Goal: Task Accomplishment & Management: Use online tool/utility

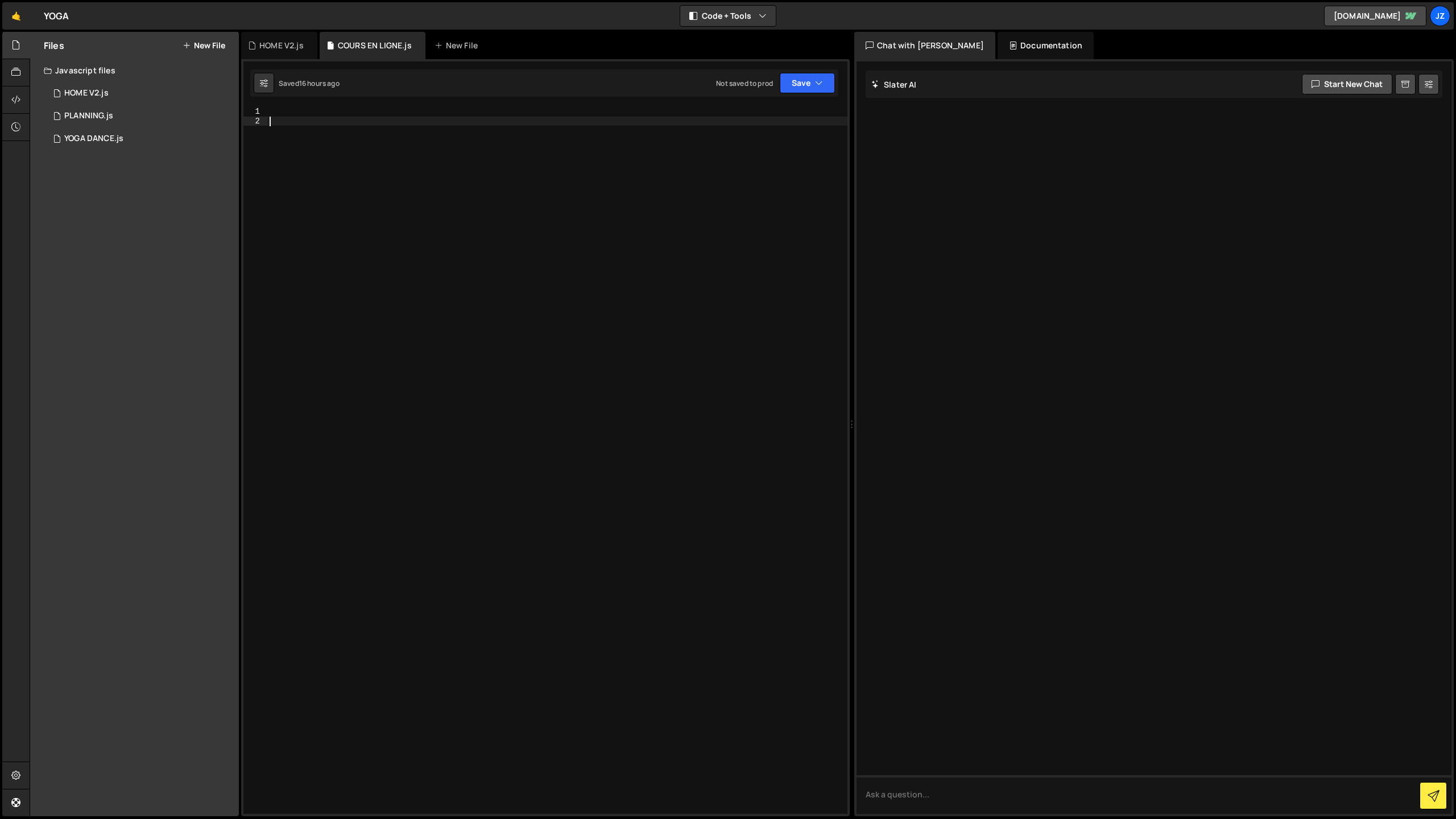
click at [315, 126] on div at bounding box center [557, 470] width 580 height 726
paste textarea "});"
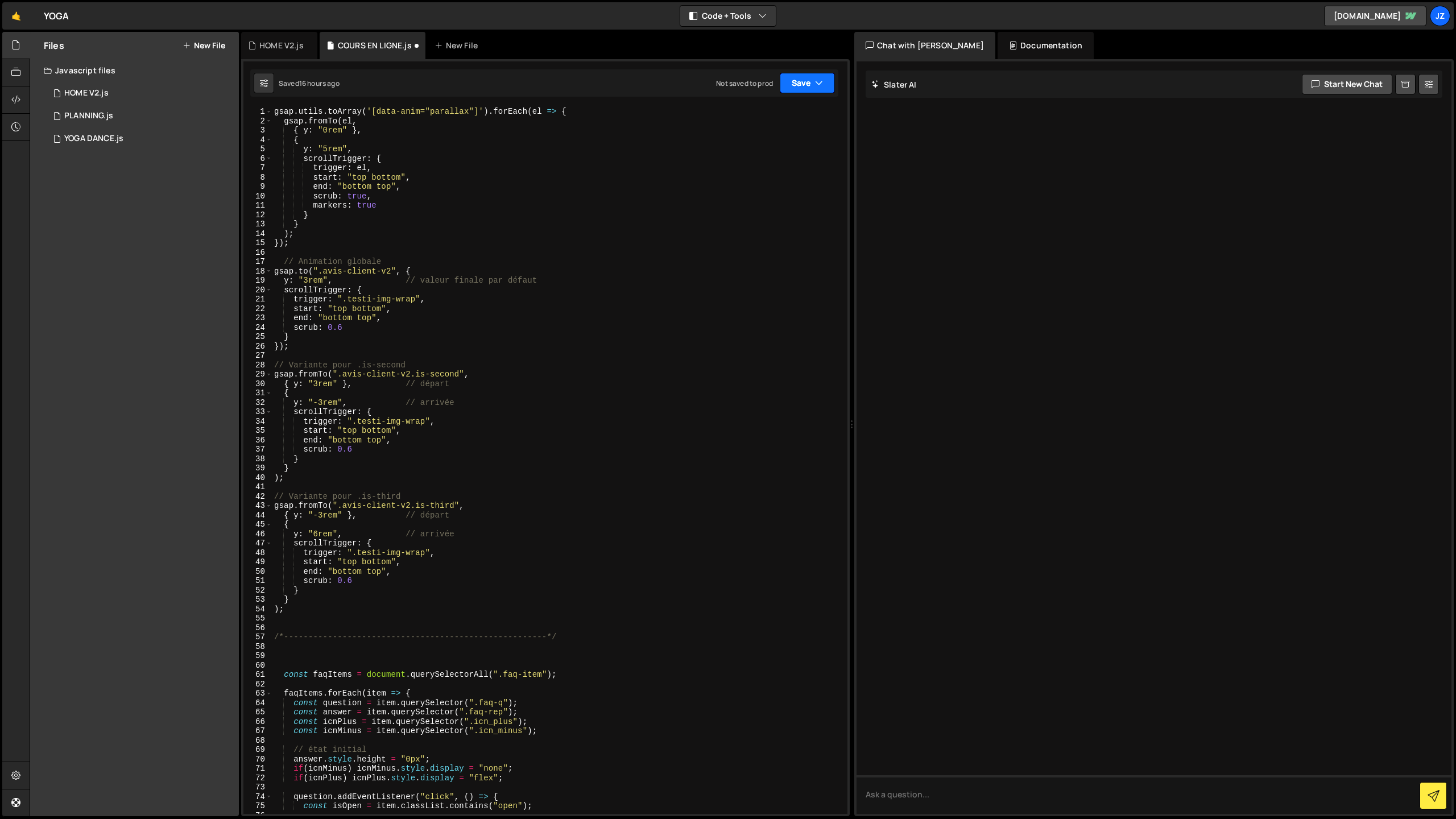
click at [800, 92] on button "Save" at bounding box center [808, 83] width 55 height 20
click at [791, 115] on div "Save to Staging S" at bounding box center [769, 111] width 119 height 11
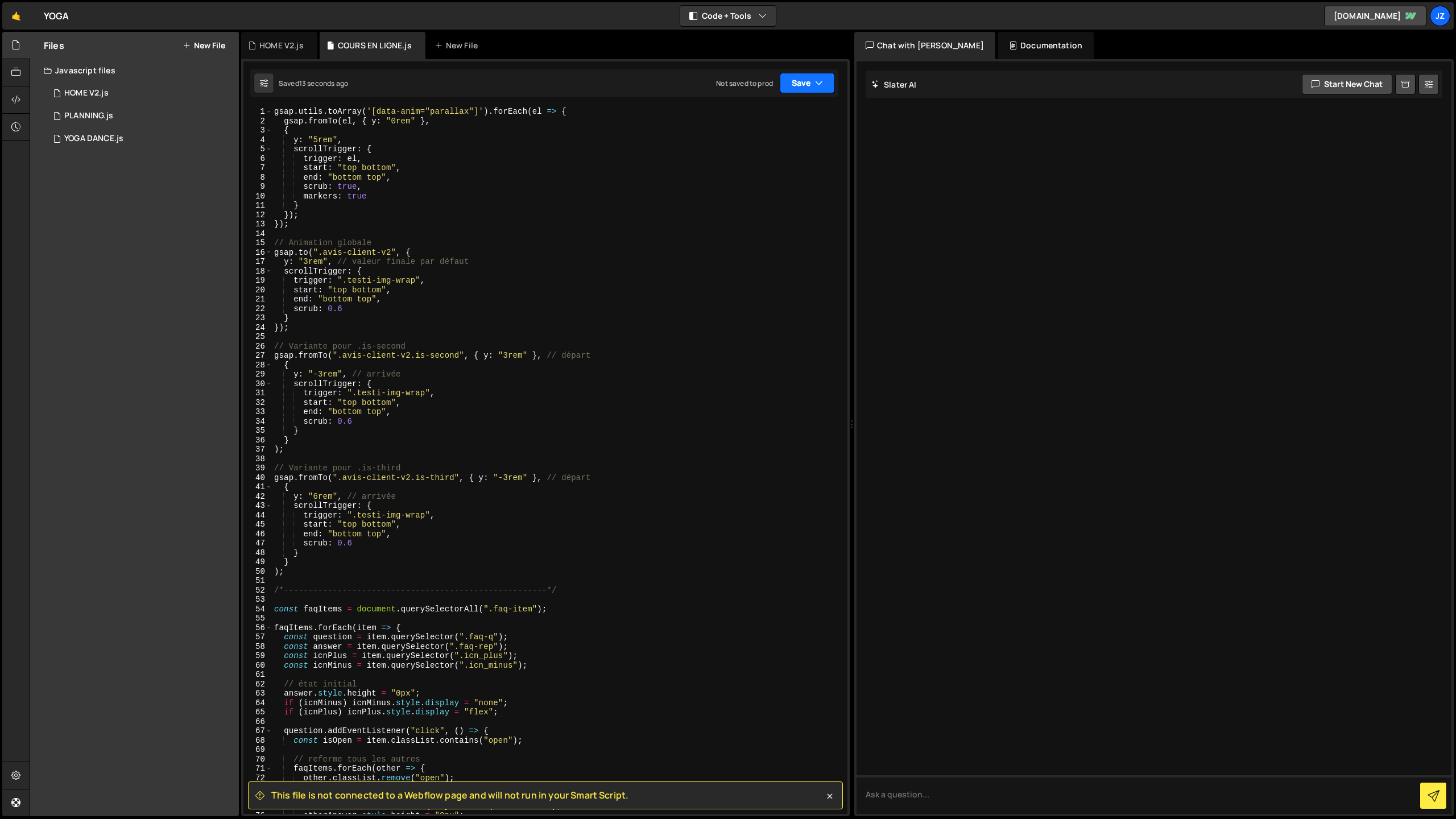
click at [812, 88] on button "Save" at bounding box center [808, 83] width 55 height 20
click at [765, 115] on div "Save to Staging S" at bounding box center [769, 111] width 119 height 11
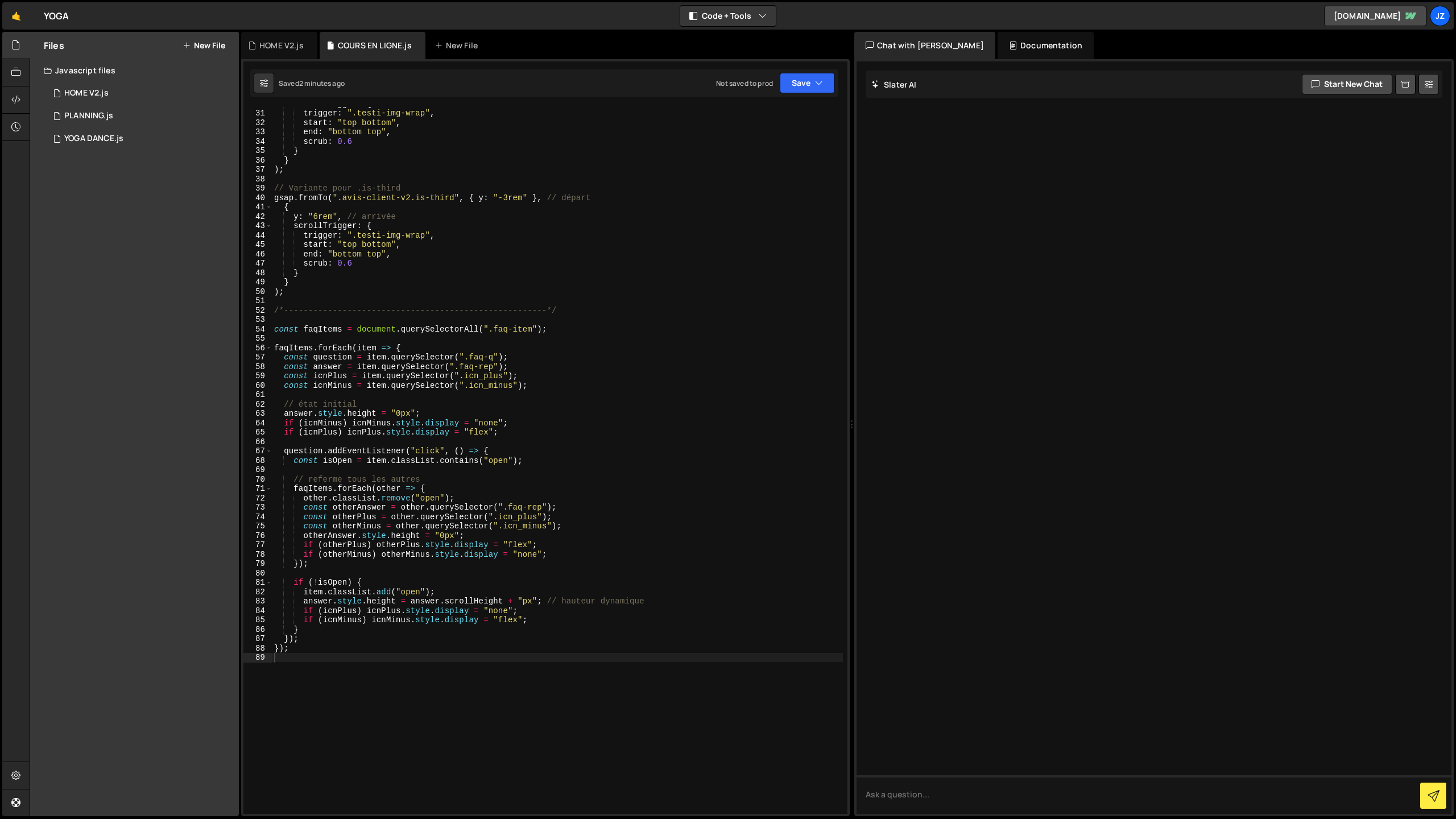
scroll to position [282, 0]
click at [405, 349] on div "trigger : ".testi-img-wrap" , start : "top bottom" , end : "bottom top" , scrub…" at bounding box center [557, 469] width 571 height 726
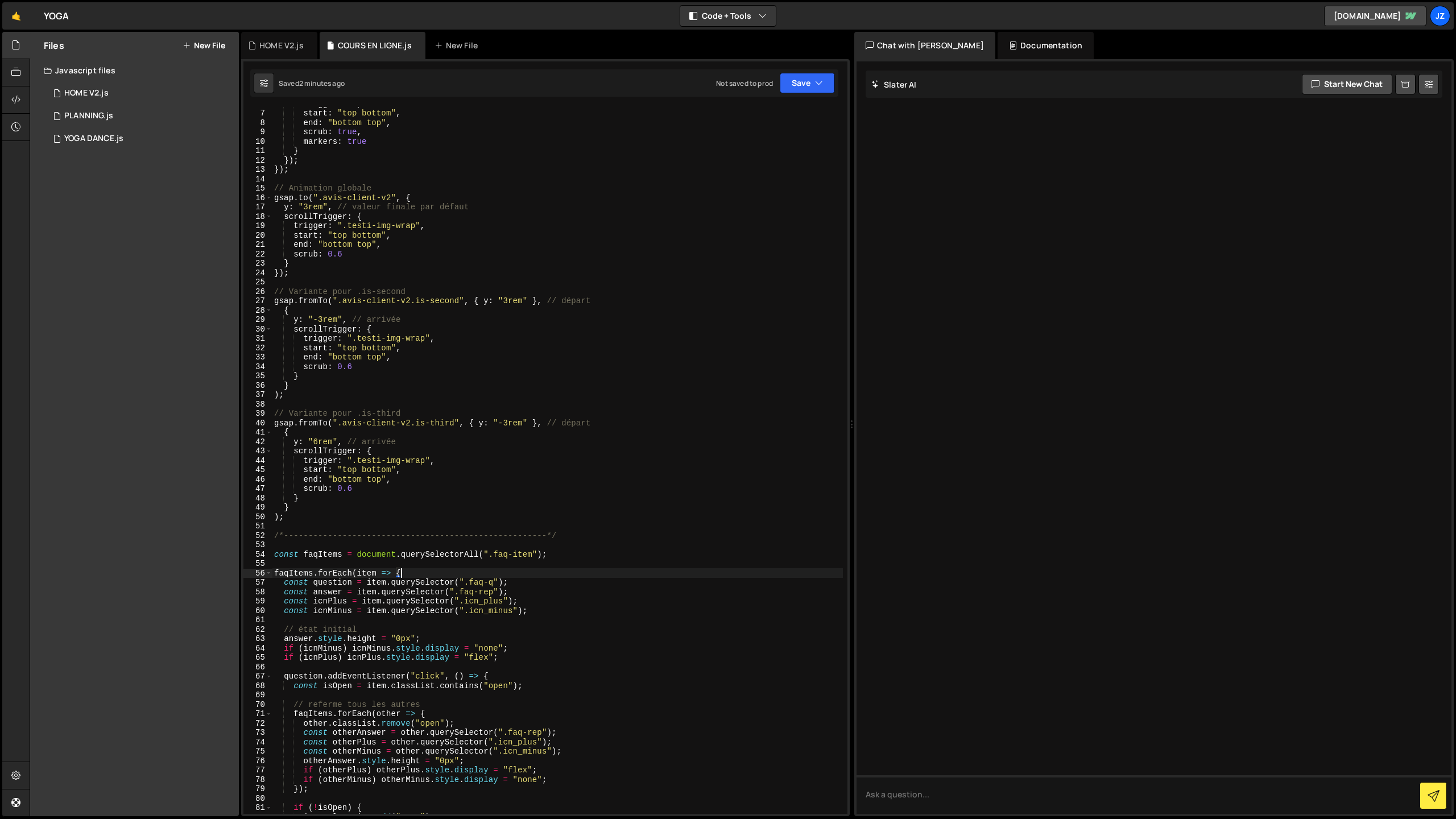
scroll to position [0, 0]
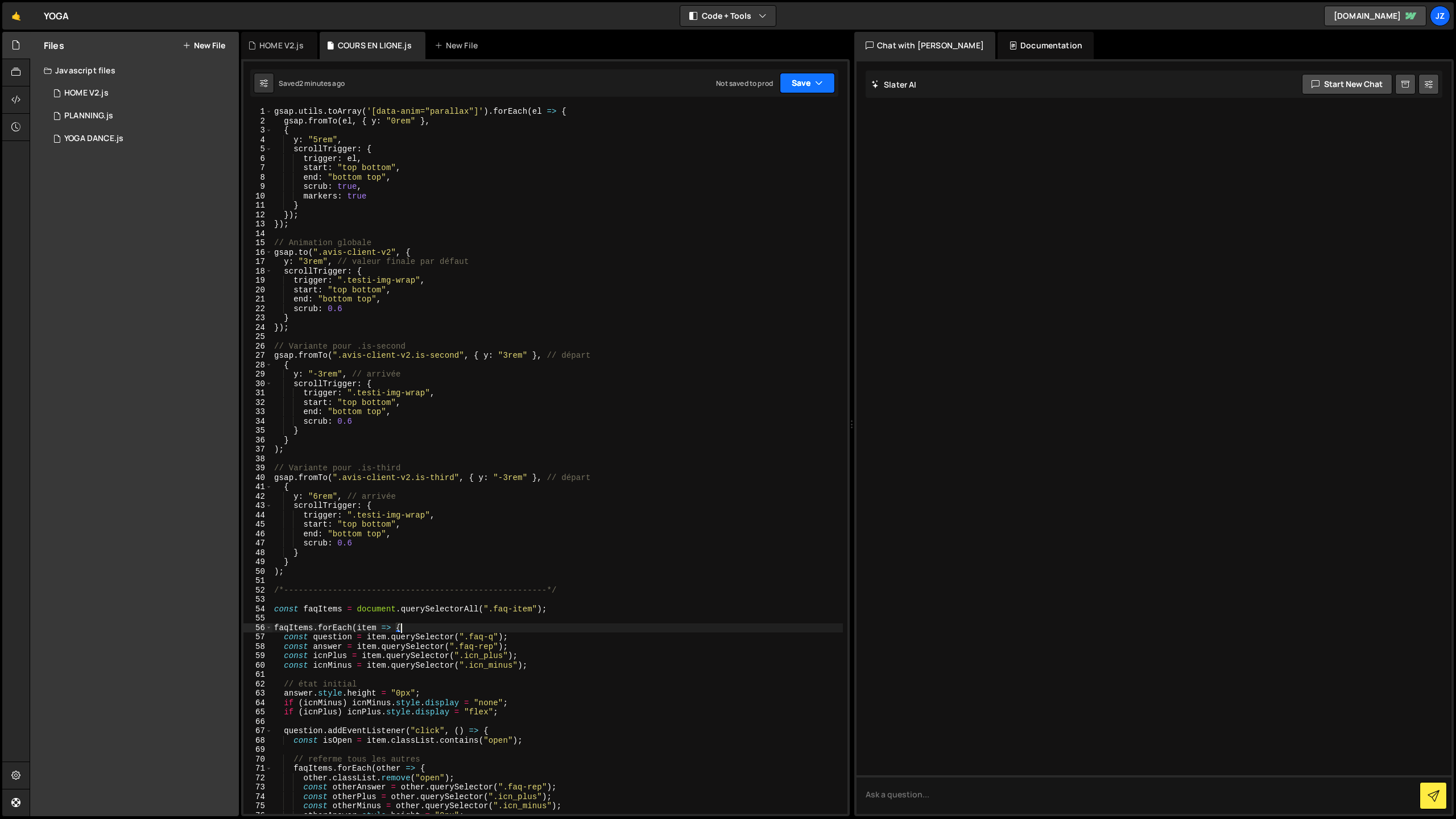
click at [797, 83] on button "Save" at bounding box center [808, 83] width 55 height 20
drag, startPoint x: 775, startPoint y: 110, endPoint x: 764, endPoint y: 113, distance: 11.4
click at [775, 110] on div "Save to Staging S" at bounding box center [769, 111] width 119 height 11
click at [396, 210] on div "gsap . utils . toArray ( '[data-anim="parallax"]' ) . forEach ( el => { gsap . …" at bounding box center [557, 470] width 571 height 726
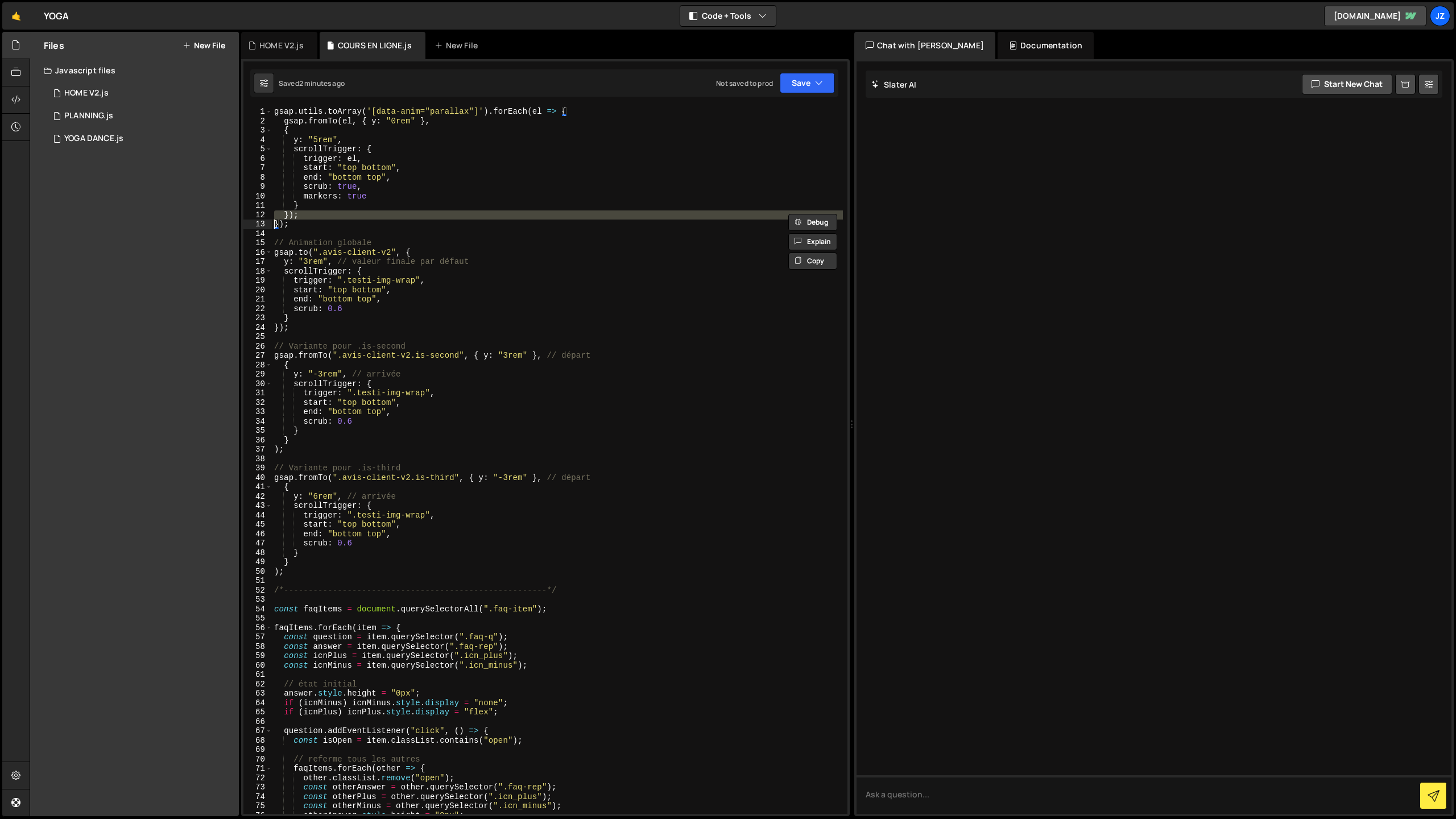
click at [396, 210] on div "gsap . utils . toArray ( '[data-anim="parallax"]' ) . forEach ( el => { gsap . …" at bounding box center [557, 470] width 571 height 726
type textarea "});"
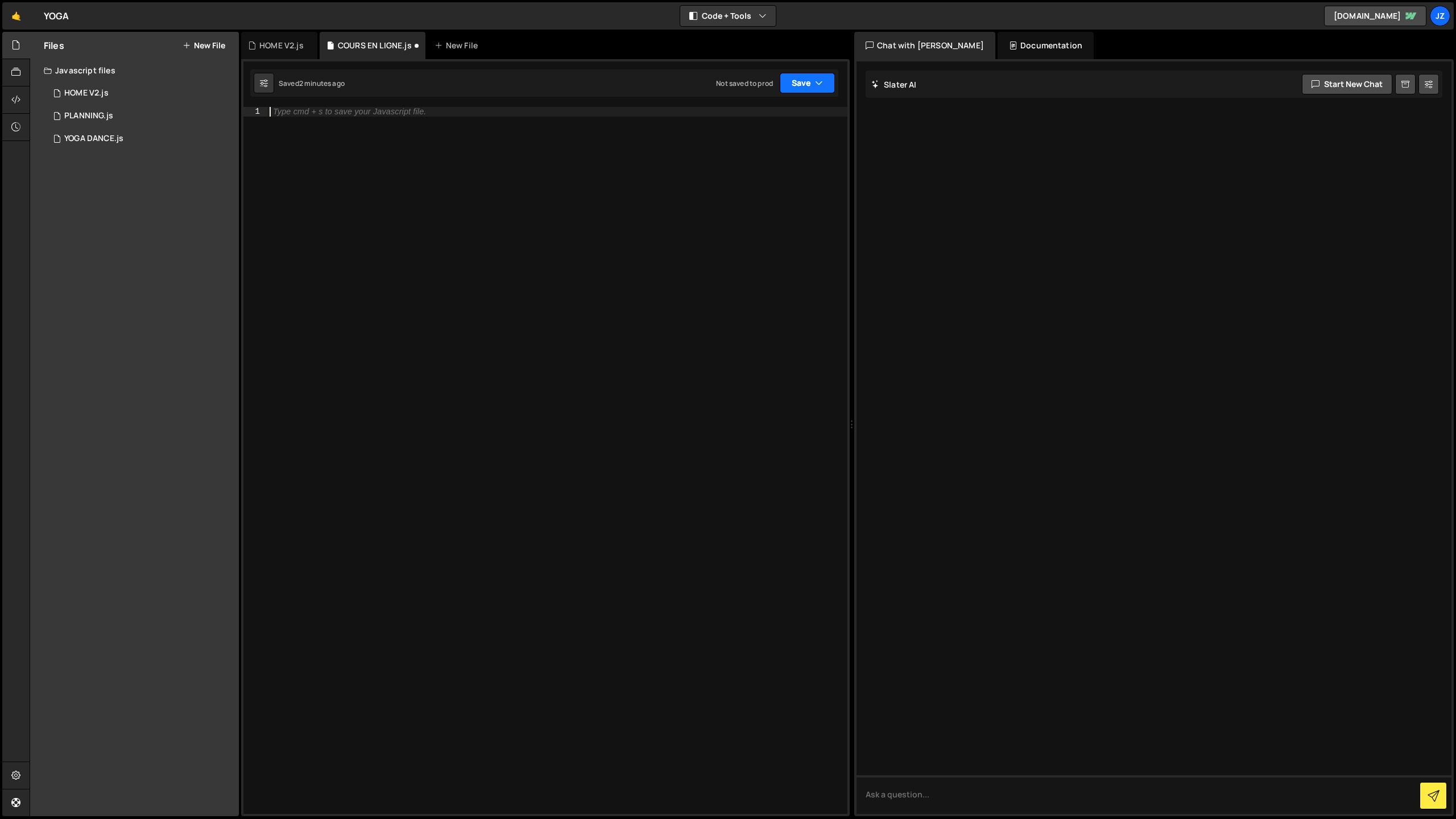
click at [802, 81] on button "Save" at bounding box center [808, 83] width 55 height 20
click at [772, 112] on div "Save to Staging S" at bounding box center [769, 111] width 119 height 11
click at [107, 96] on div "HOME V2.js" at bounding box center [86, 93] width 45 height 11
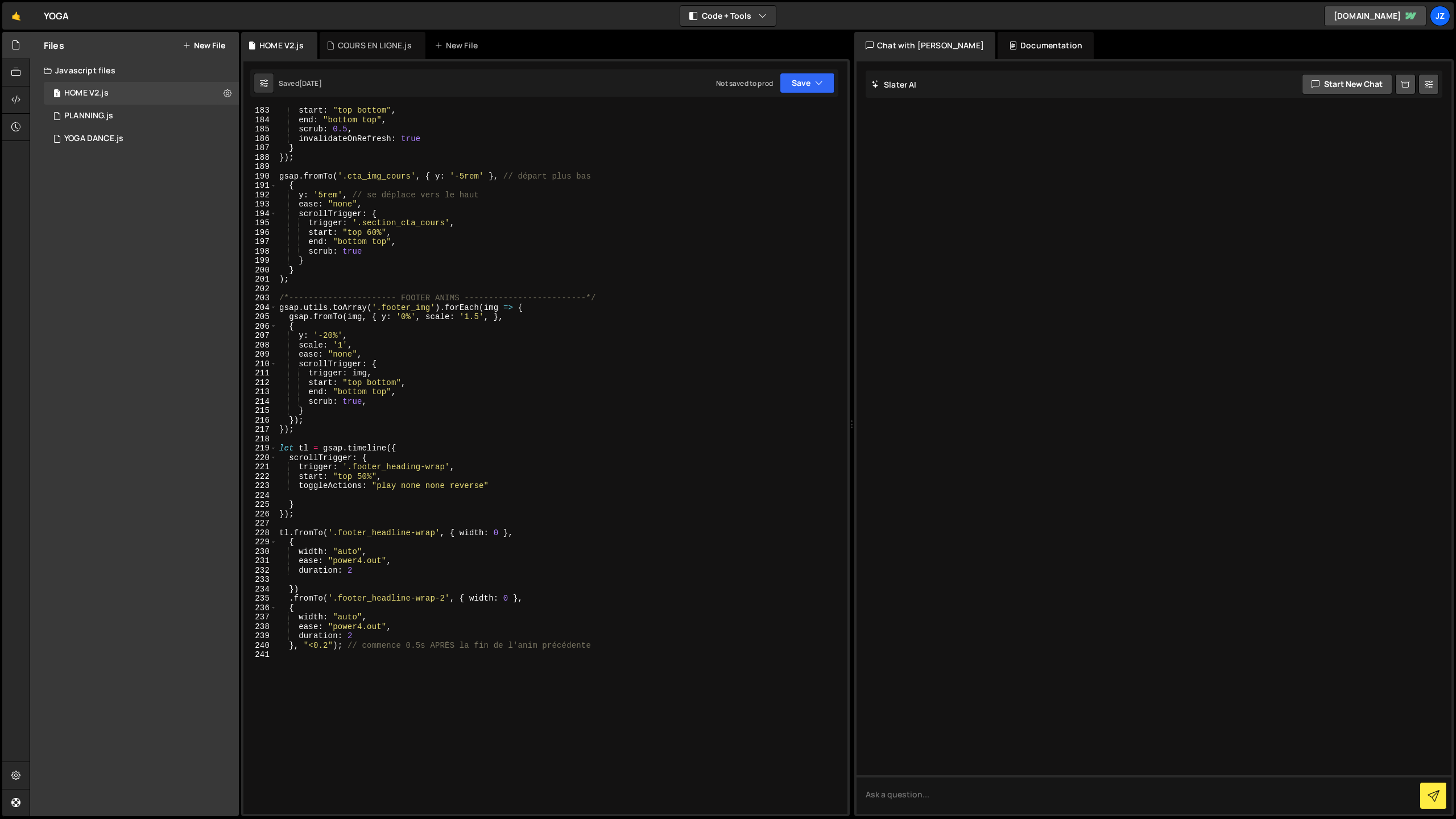
scroll to position [1708, 0]
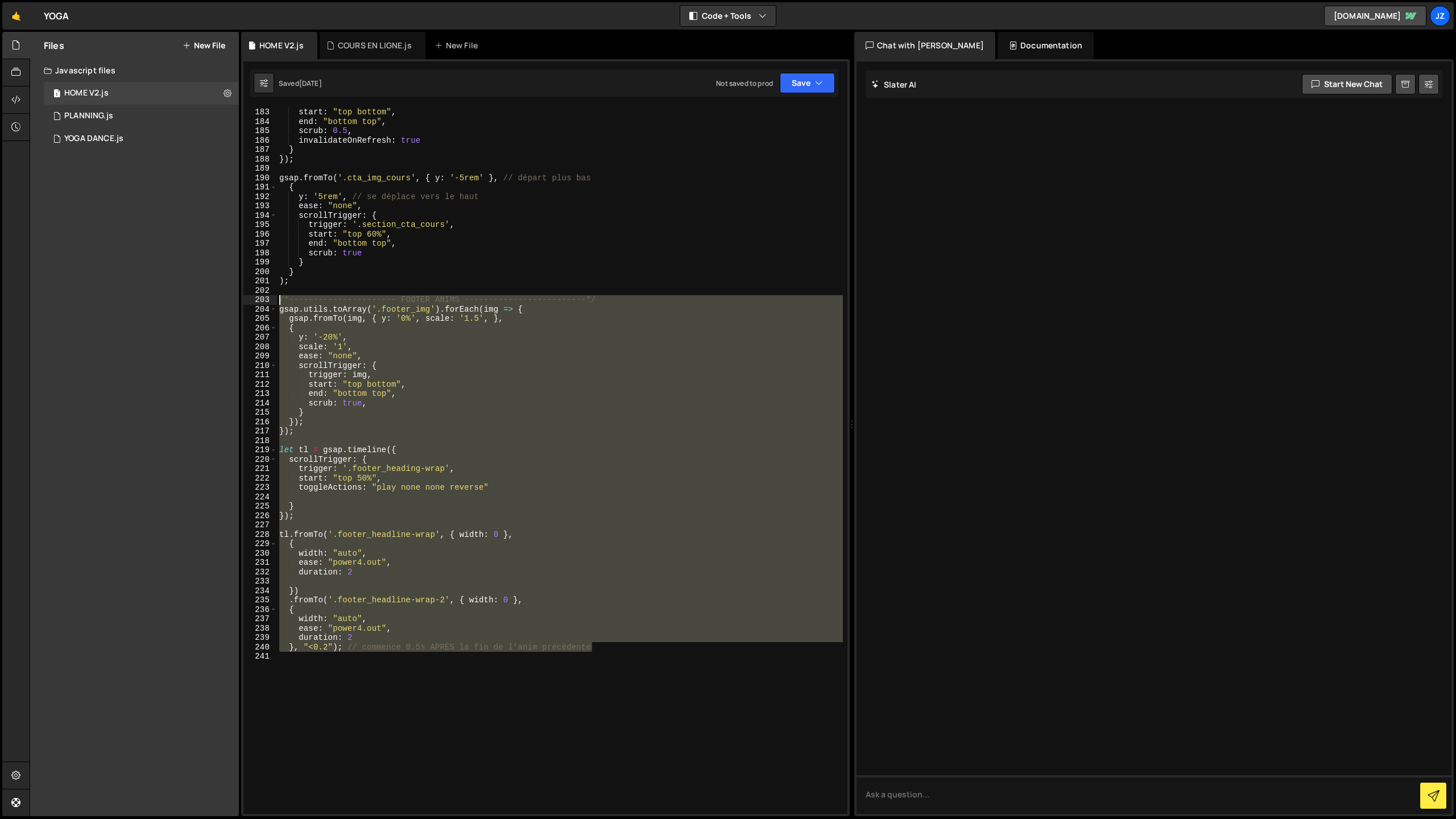
drag, startPoint x: 623, startPoint y: 644, endPoint x: 265, endPoint y: 299, distance: 497.2
click at [265, 299] on div "}, "<0.2"); // commence 0.5s APRÈS la fin de l'anim précédente 182 183 184 185 …" at bounding box center [546, 461] width 604 height 707
type textarea "/*---------------------- FOOTER ANIMS -------------------------*/ gsap.utils.to…"
